Goal: Navigation & Orientation: Find specific page/section

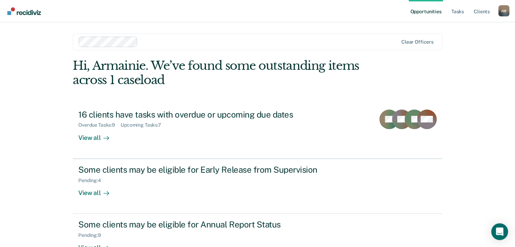
scroll to position [21, 0]
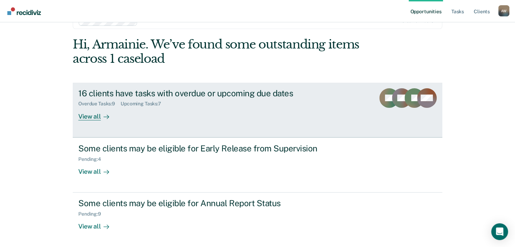
click at [96, 114] on div "View all" at bounding box center [97, 114] width 39 height 14
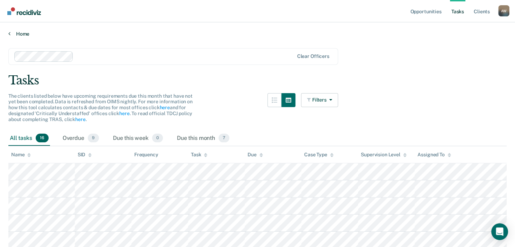
click at [20, 31] on link "Home" at bounding box center [257, 34] width 498 height 6
